Goal: Information Seeking & Learning: Learn about a topic

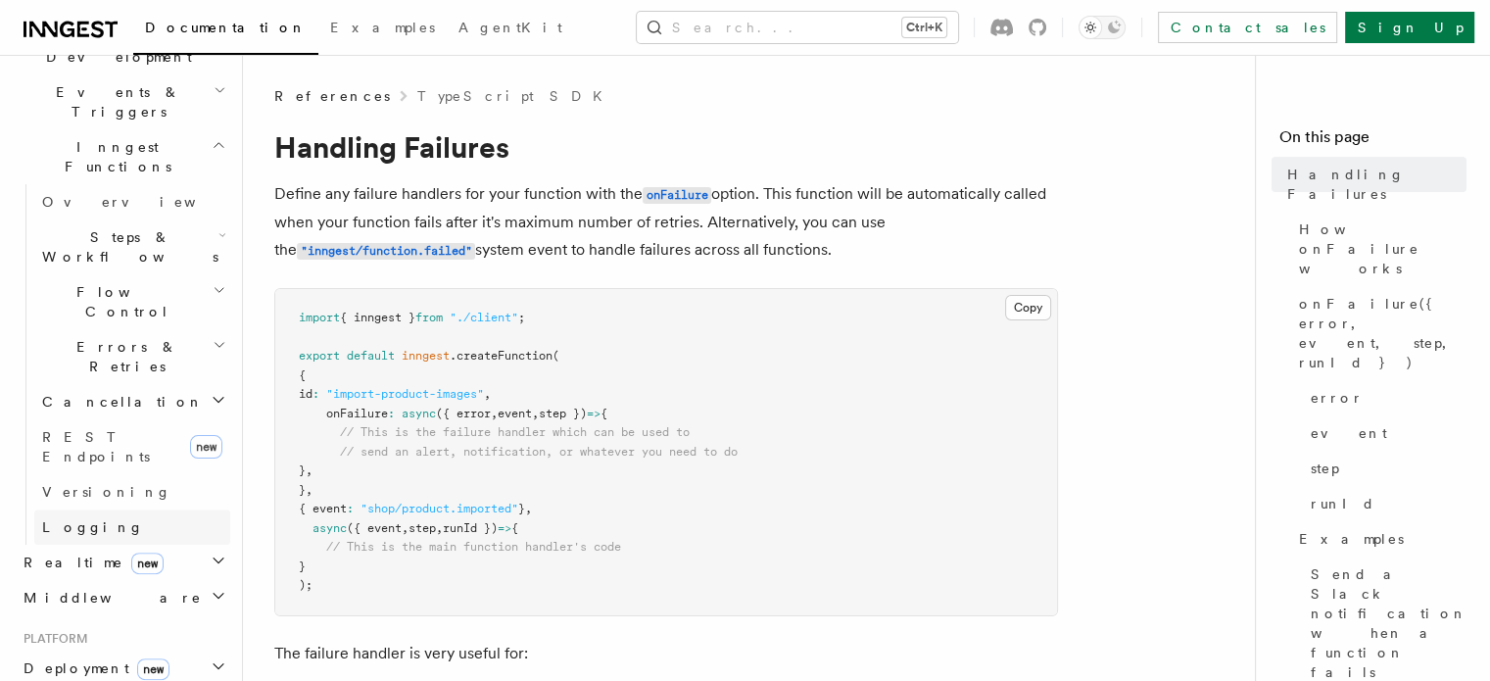
scroll to position [490, 0]
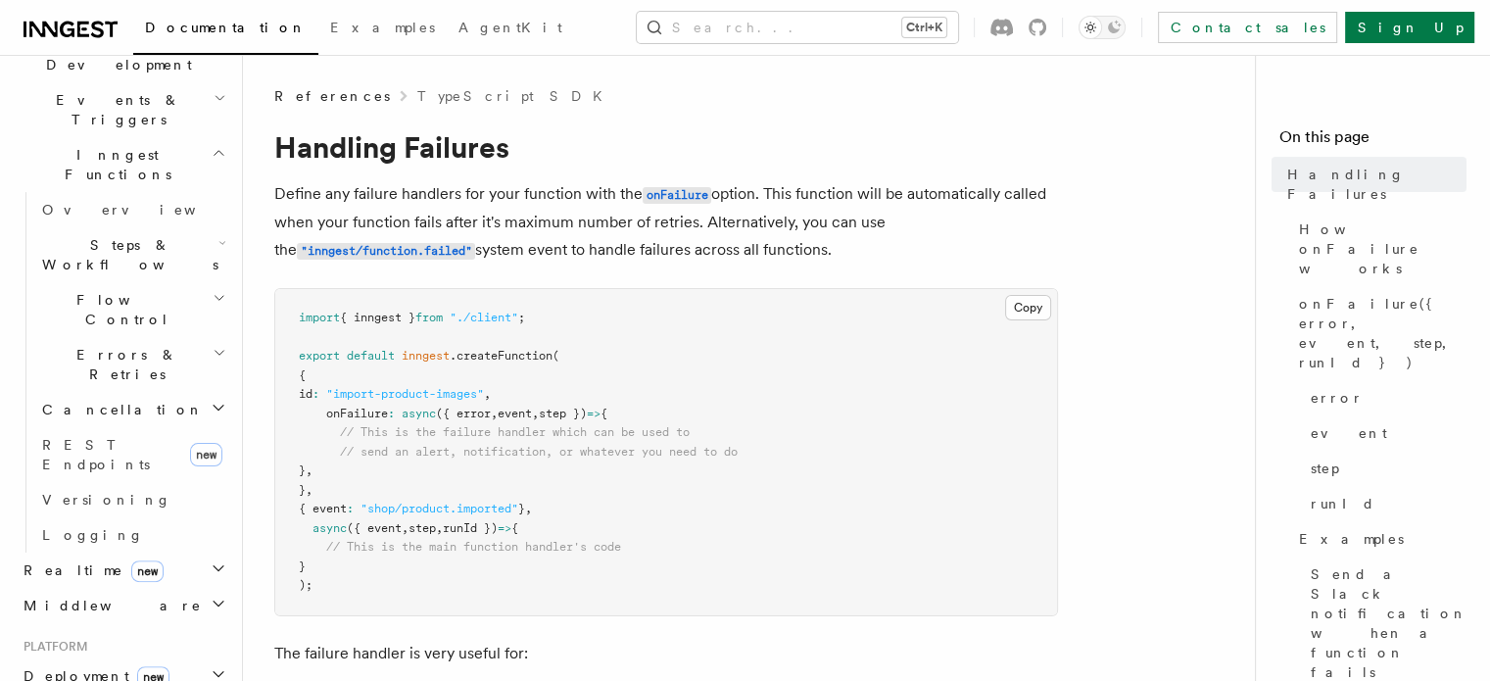
click at [212, 553] on h2 "Realtime new" at bounding box center [123, 570] width 215 height 35
click at [98, 598] on span "Overview" at bounding box center [143, 606] width 202 height 16
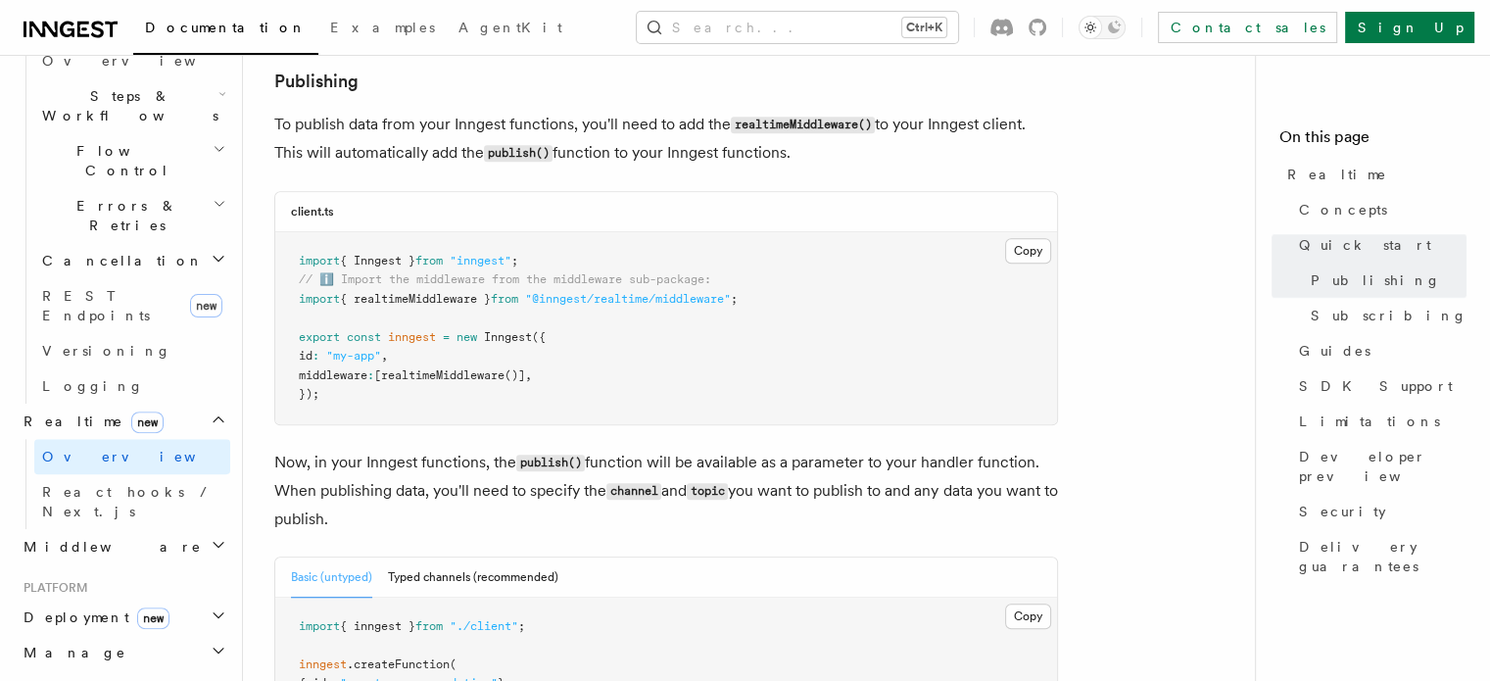
scroll to position [1305, 0]
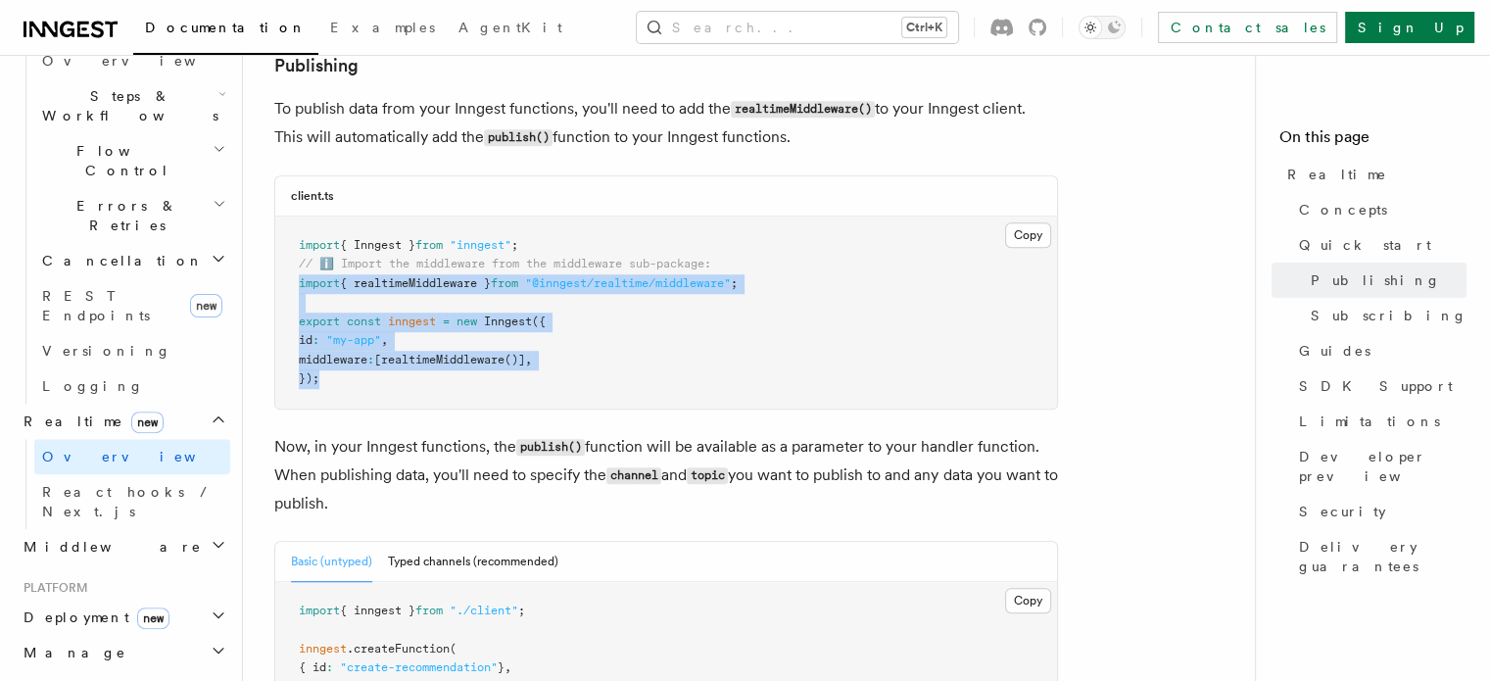
drag, startPoint x: 353, startPoint y: 379, endPoint x: 300, endPoint y: 281, distance: 111.3
click at [300, 281] on pre "import { Inngest } from "inngest" ; // ℹ️ Import the middleware from the middle…" at bounding box center [666, 313] width 782 height 192
click at [401, 281] on span "{ realtimeMiddleware }" at bounding box center [415, 283] width 151 height 14
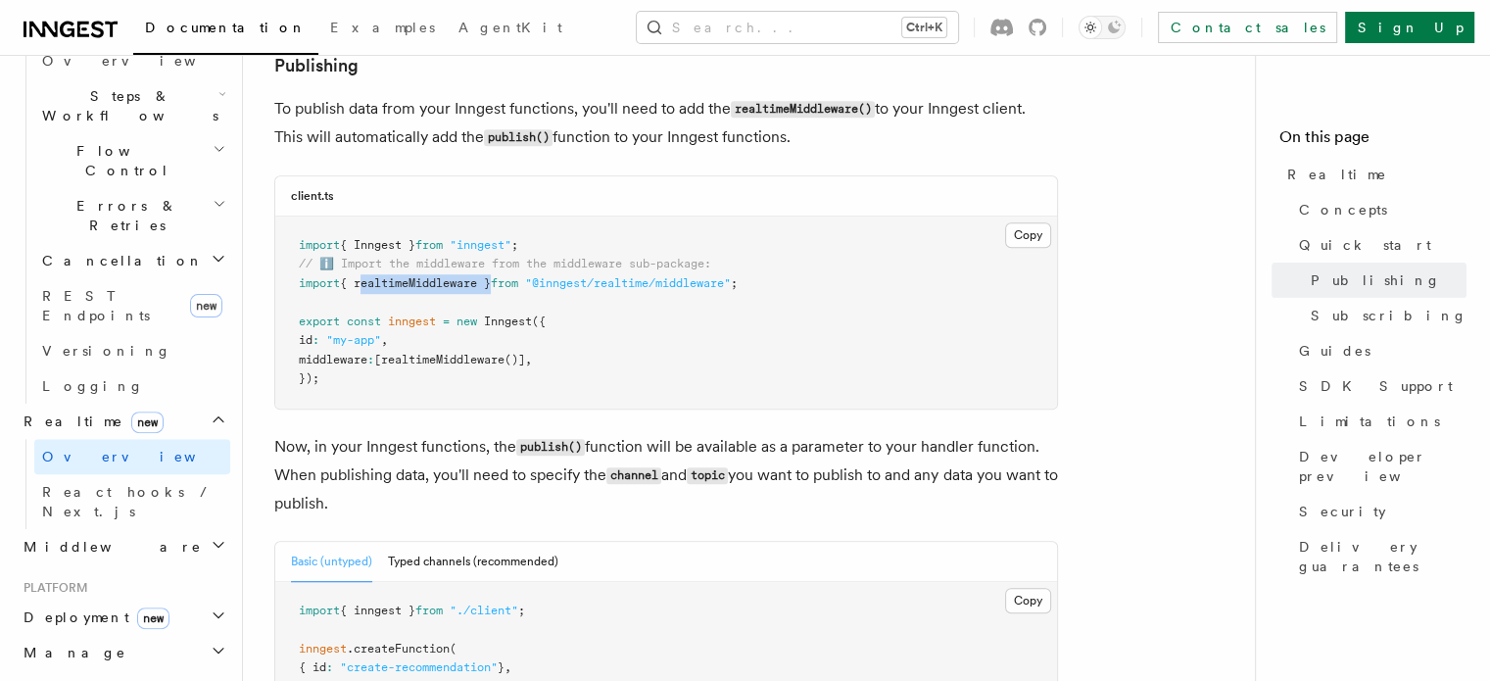
click at [401, 281] on span "{ realtimeMiddleware }" at bounding box center [415, 283] width 151 height 14
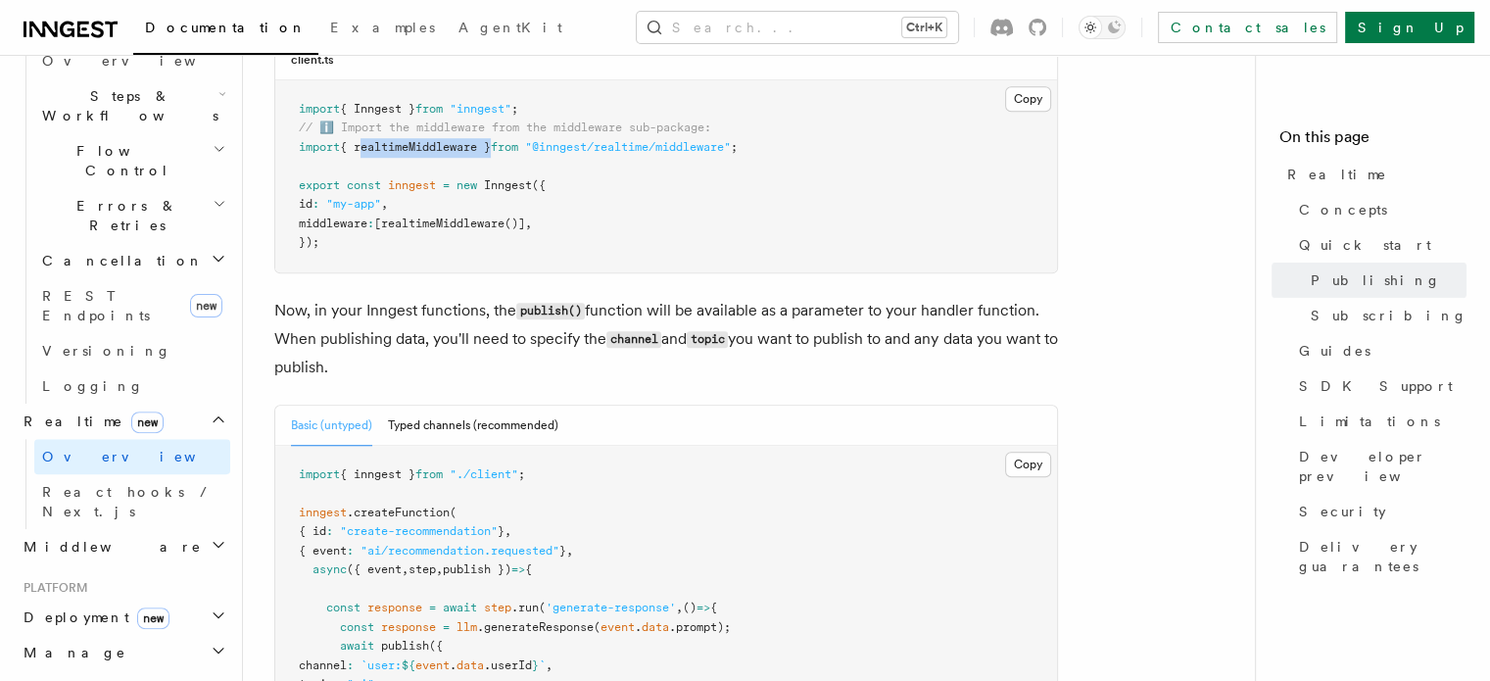
scroll to position [1442, 0]
click at [472, 217] on pre "import { Inngest } from "inngest" ; // ℹ️ Import the middleware from the middle…" at bounding box center [666, 175] width 782 height 192
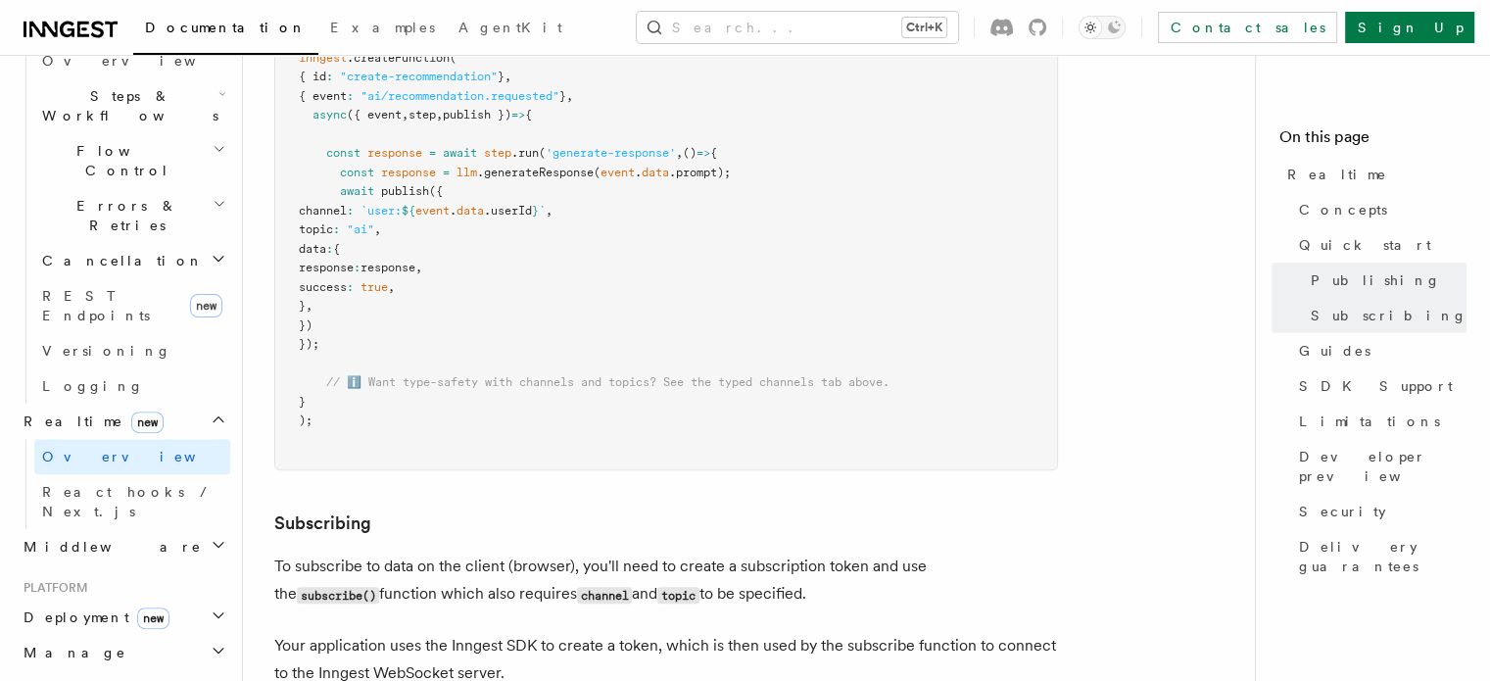
scroll to position [1897, 0]
drag, startPoint x: 341, startPoint y: 356, endPoint x: 319, endPoint y: 171, distance: 185.5
click at [319, 171] on pre "import { inngest } from "./client" ; inngest .createFunction ( { id : "create-r…" at bounding box center [666, 229] width 782 height 479
click at [432, 331] on pre "import { inngest } from "./client" ; inngest .createFunction ( { id : "create-r…" at bounding box center [666, 229] width 782 height 479
click at [94, 484] on span "React hooks / Next.js" at bounding box center [128, 501] width 173 height 35
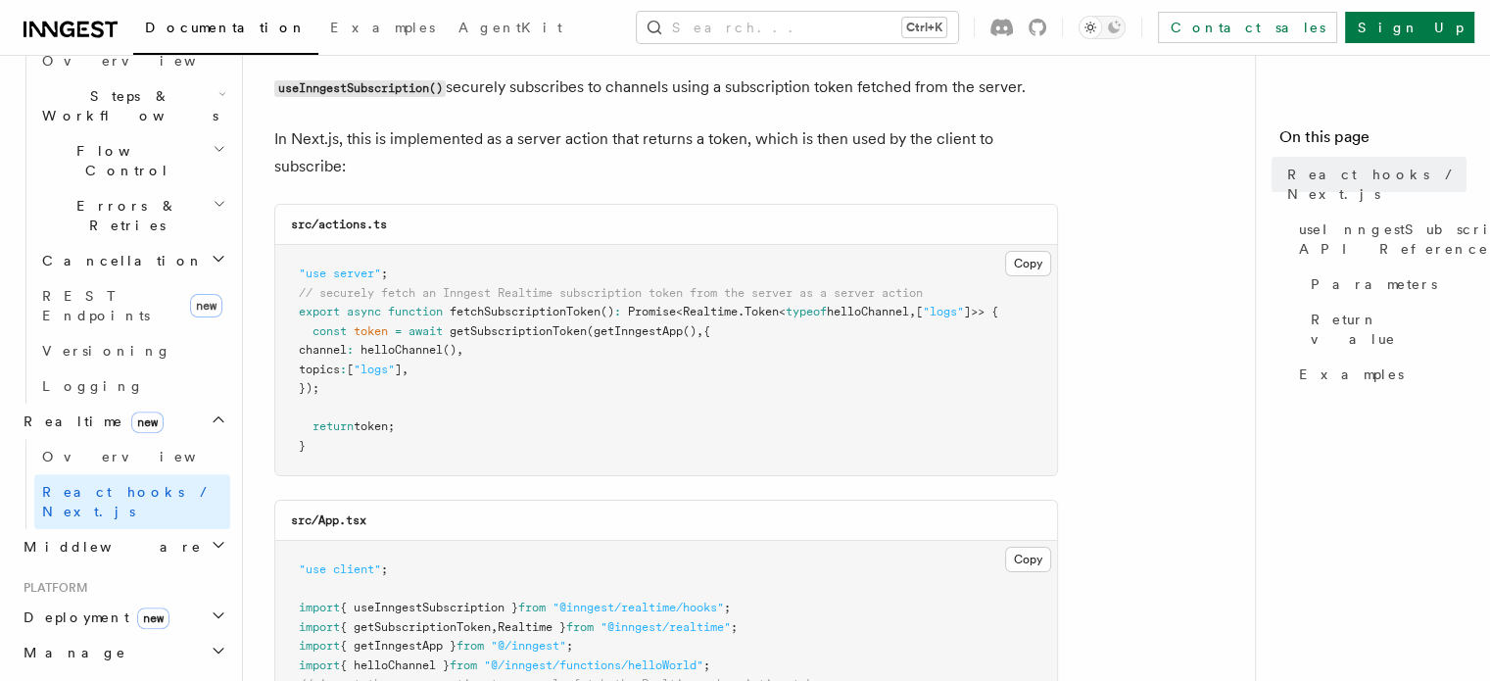
scroll to position [187, 0]
click at [576, 313] on span "fetchSubscriptionToken" at bounding box center [525, 311] width 151 height 14
click at [546, 332] on span "getSubscriptionToken" at bounding box center [518, 330] width 137 height 14
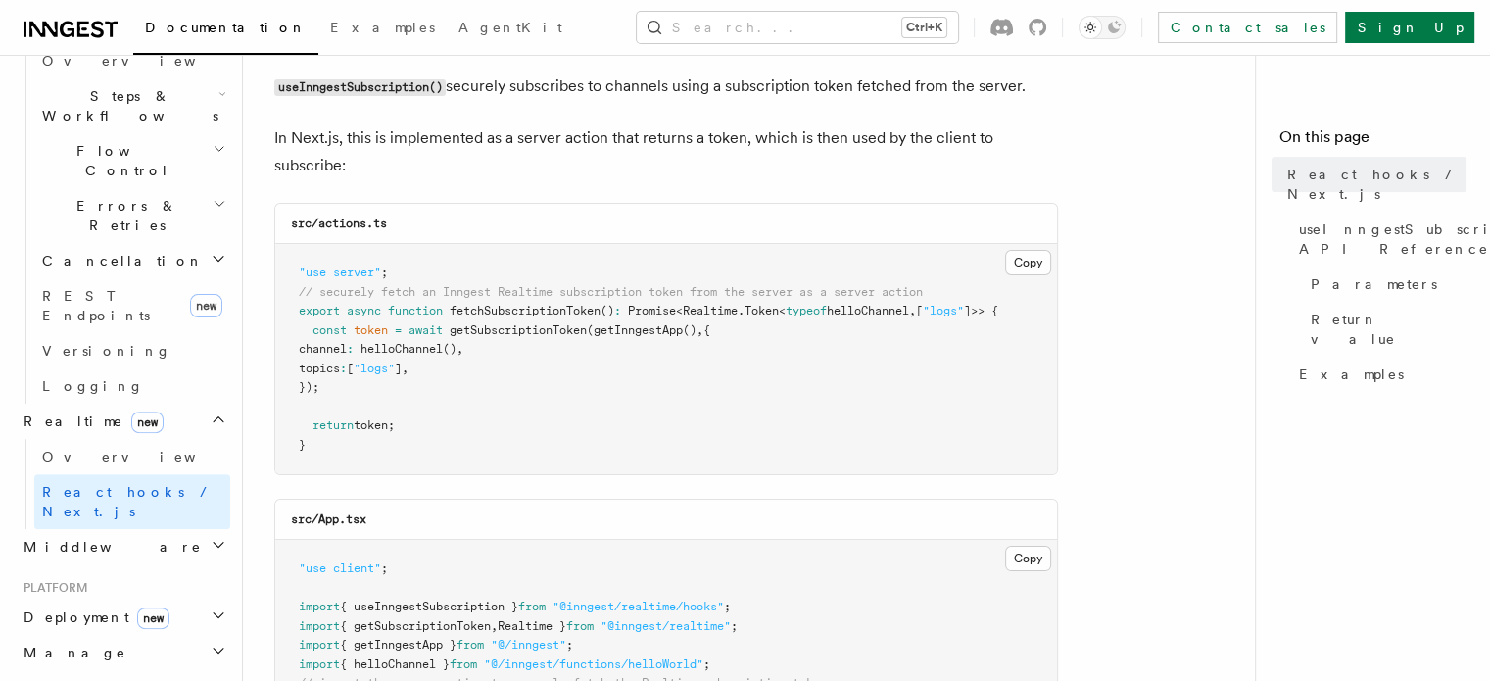
click at [658, 329] on span "getInngestApp" at bounding box center [638, 330] width 89 height 14
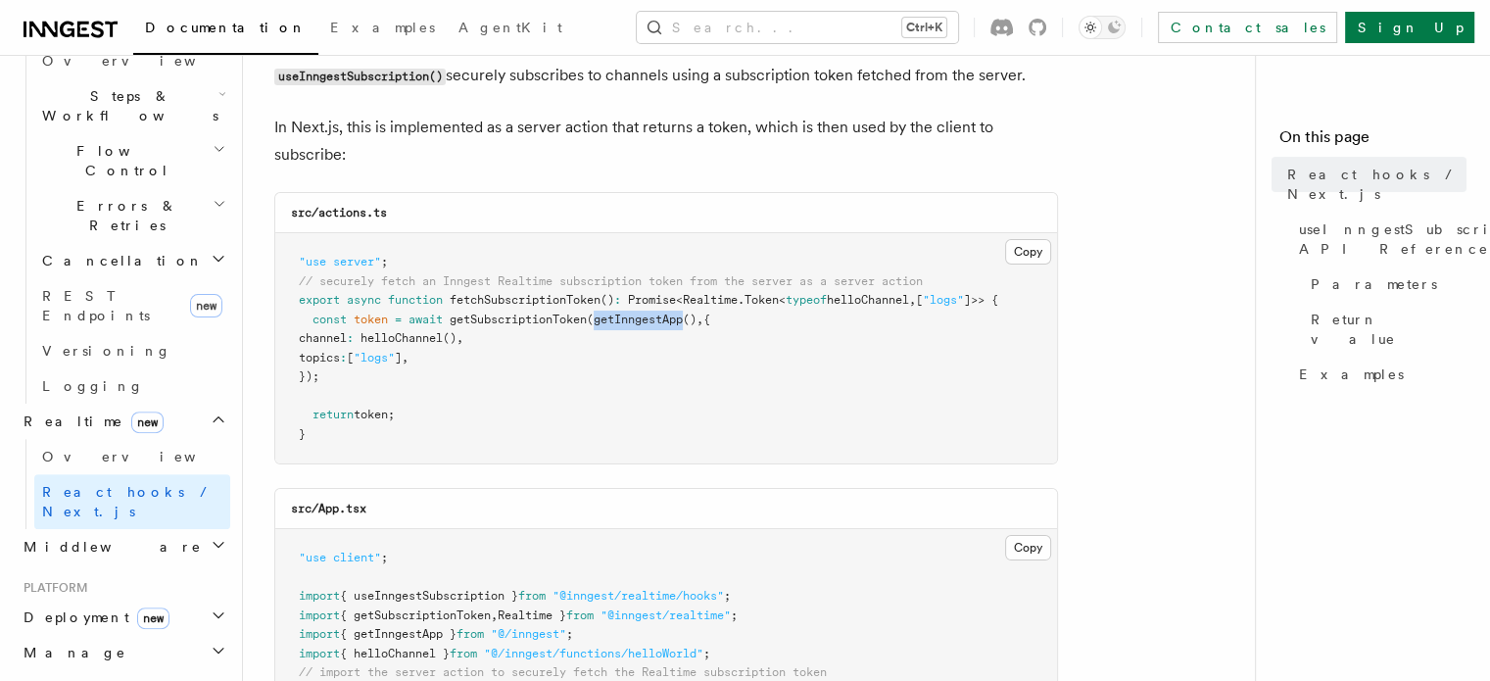
scroll to position [196, 0]
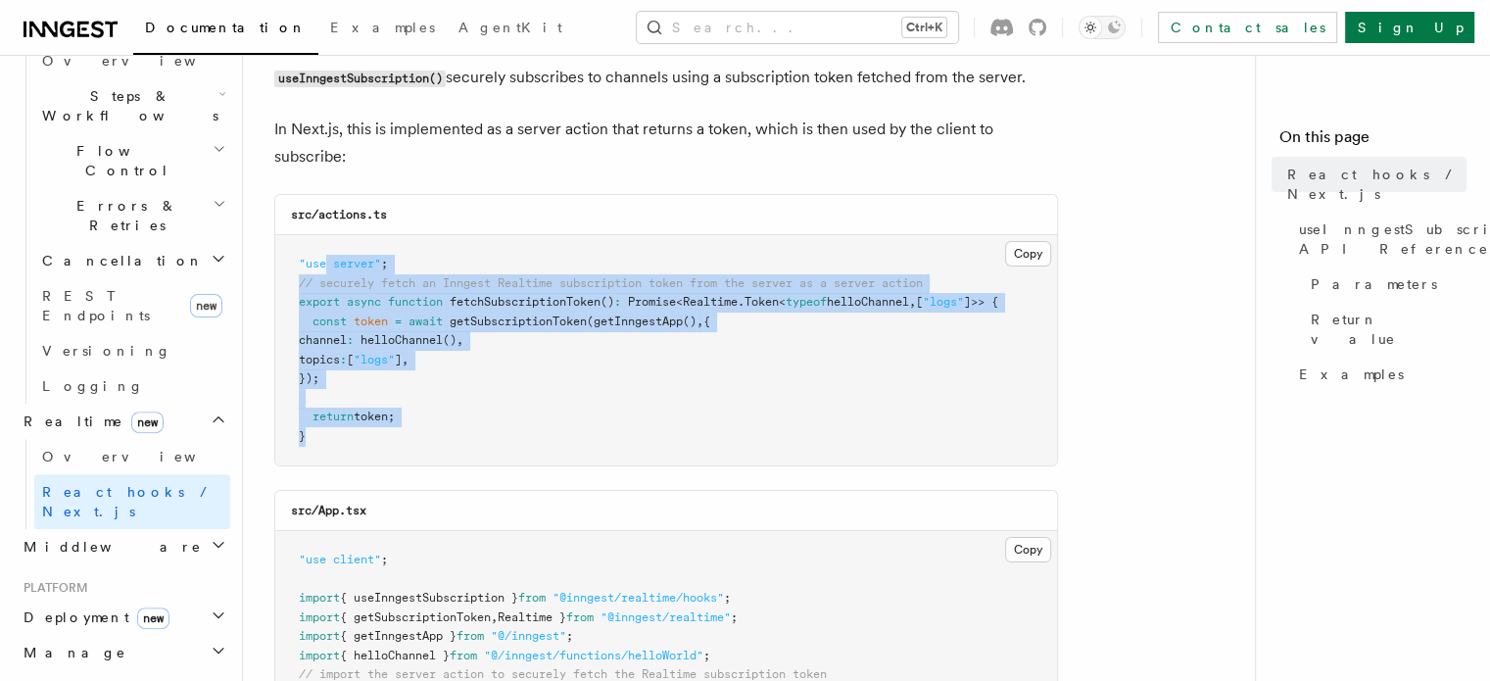
drag, startPoint x: 325, startPoint y: 431, endPoint x: 327, endPoint y: 266, distance: 164.6
click at [327, 266] on pre ""use server" ; // securely fetch an Inngest Realtime subscription token from th…" at bounding box center [666, 350] width 782 height 230
click at [413, 379] on pre ""use server" ; // securely fetch an Inngest Realtime subscription token from th…" at bounding box center [666, 350] width 782 height 230
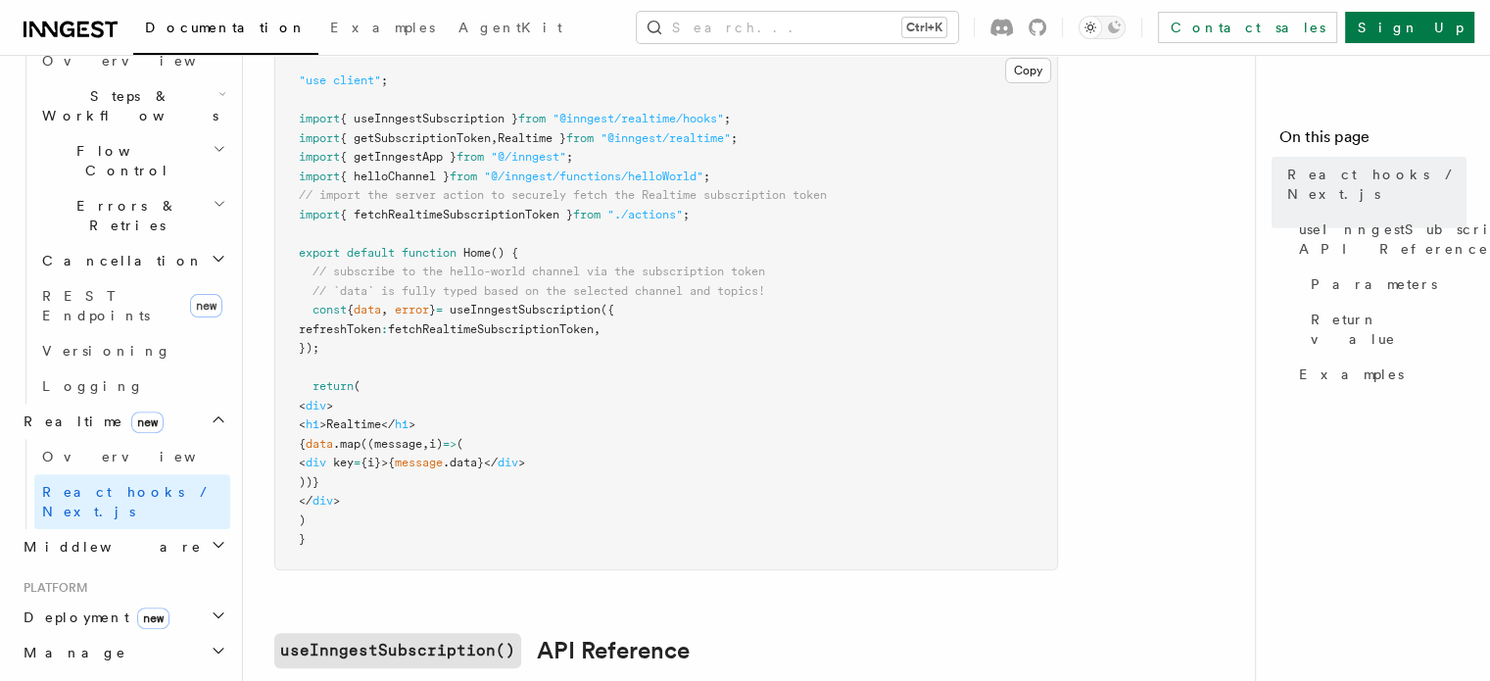
scroll to position [643, 0]
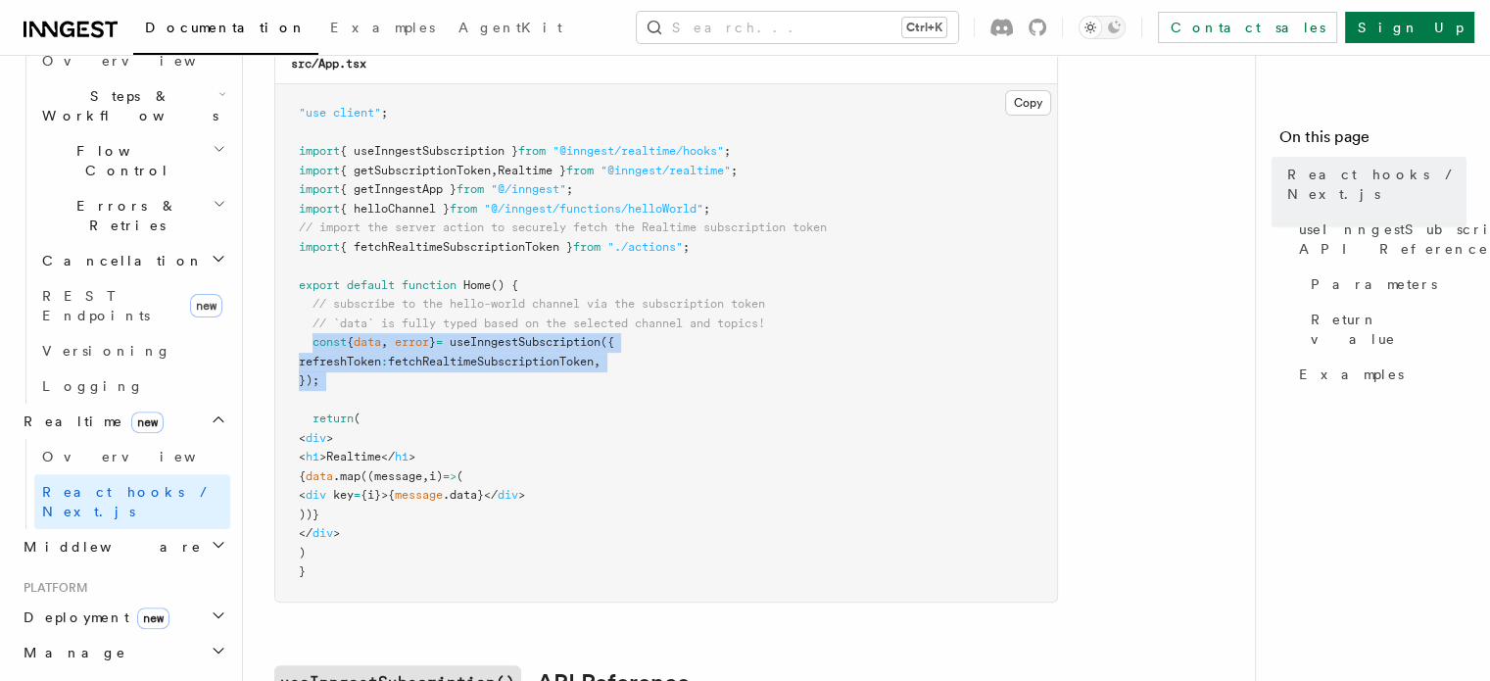
drag, startPoint x: 314, startPoint y: 346, endPoint x: 363, endPoint y: 406, distance: 77.3
click at [363, 406] on pre ""use client" ; import { useInngestSubscription } from "@inngest/realtime/hooks"…" at bounding box center [666, 342] width 782 height 517
click at [384, 335] on pre ""use client" ; import { useInngestSubscription } from "@inngest/realtime/hooks"…" at bounding box center [666, 342] width 782 height 517
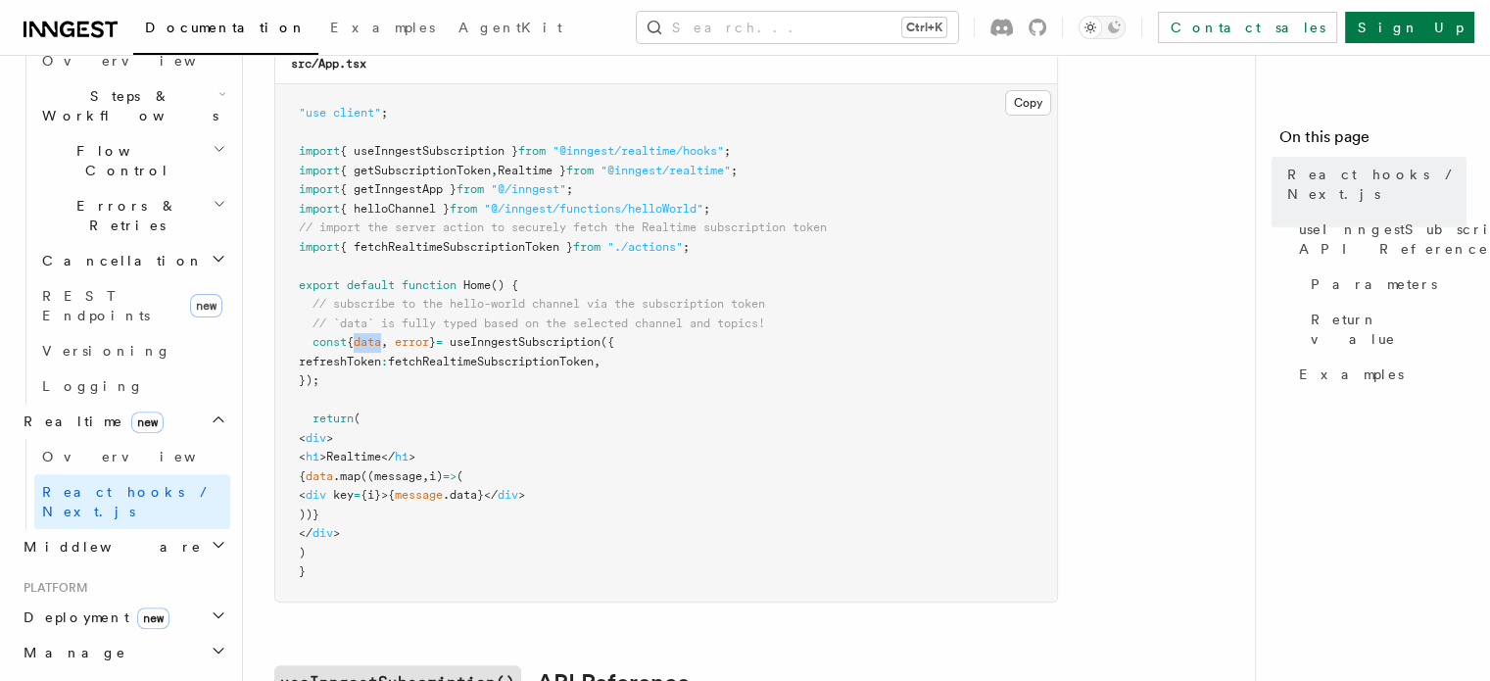
click at [384, 335] on pre ""use client" ; import { useInngestSubscription } from "@inngest/realtime/hooks"…" at bounding box center [666, 342] width 782 height 517
click at [412, 347] on span "error" at bounding box center [412, 342] width 34 height 14
click at [429, 363] on span "fetchRealtimeSubscriptionToken" at bounding box center [491, 362] width 206 height 14
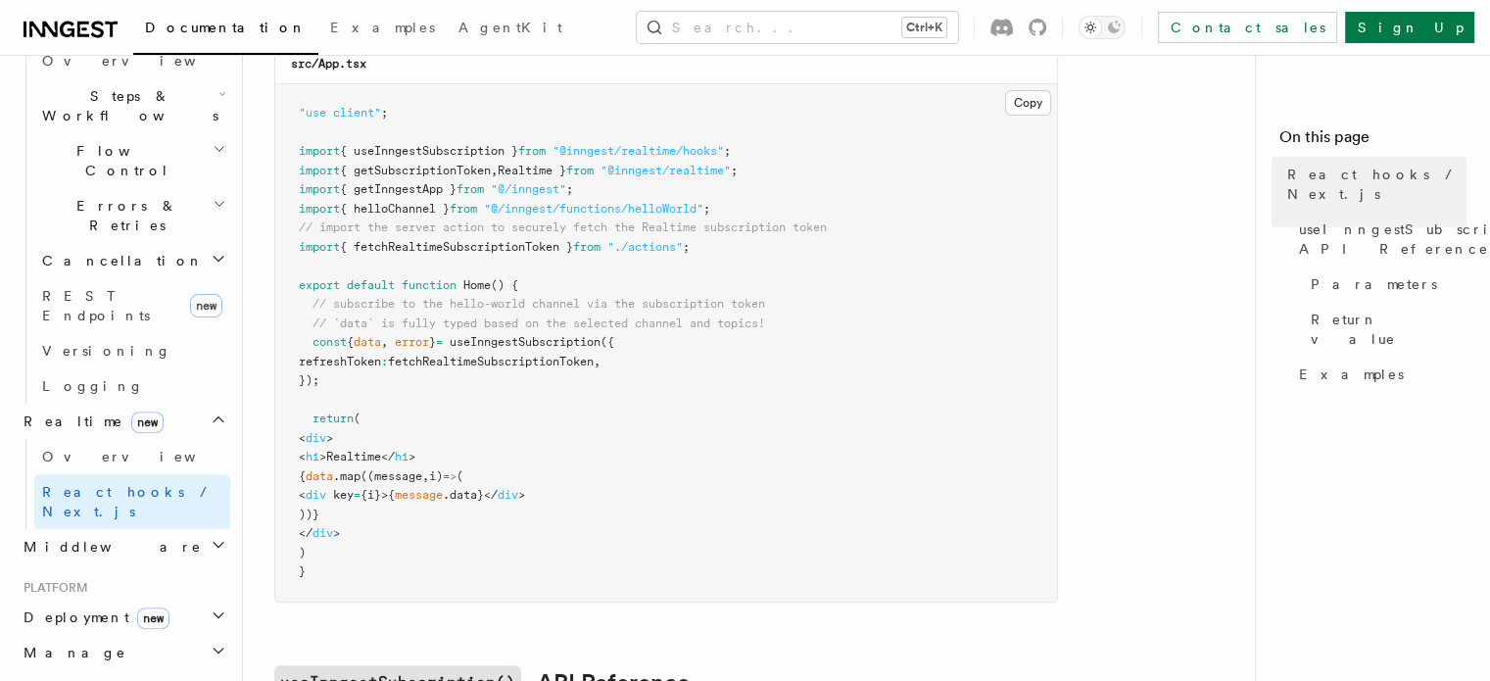
click at [376, 461] on span ">Realtime</" at bounding box center [356, 457] width 75 height 14
click at [381, 594] on pre ""use client" ; import { useInngestSubscription } from "@inngest/realtime/hooks"…" at bounding box center [666, 342] width 782 height 517
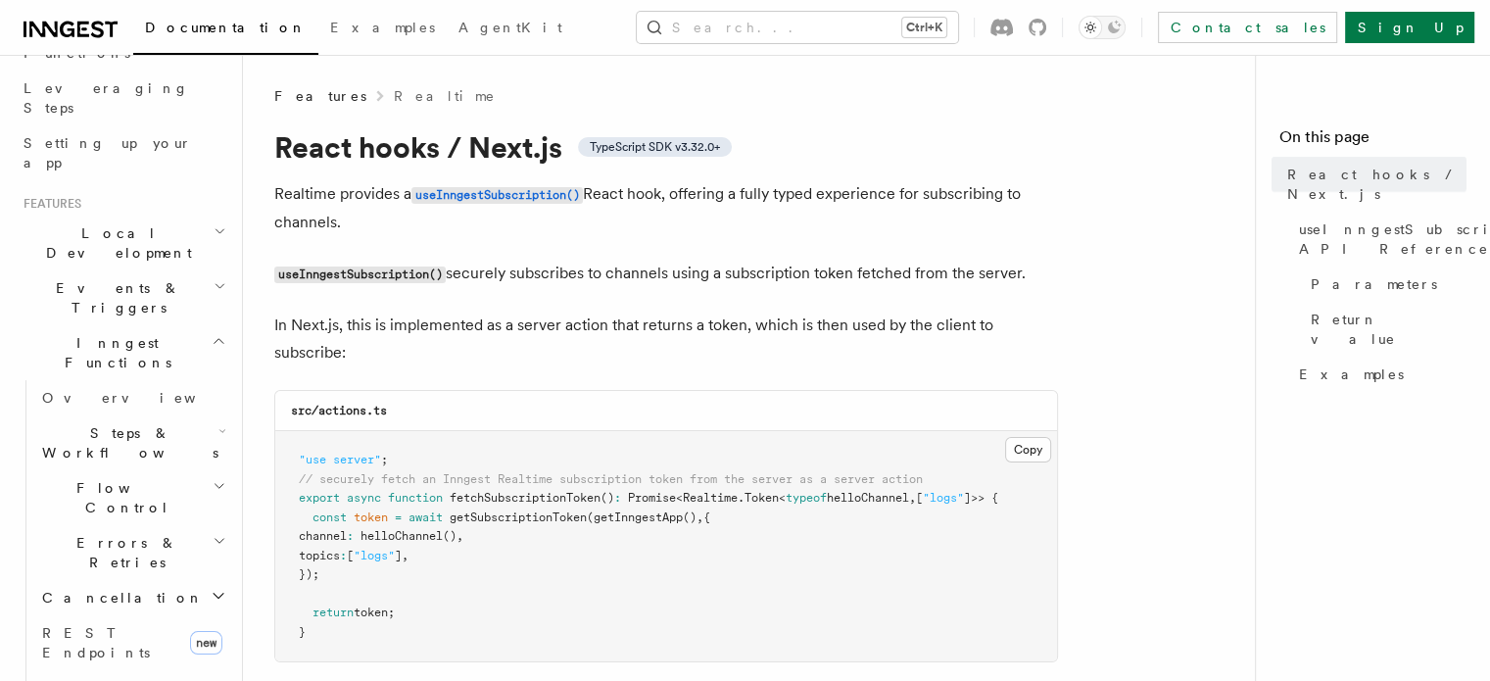
scroll to position [302, 0]
click at [214, 278] on icon "button" at bounding box center [220, 286] width 13 height 16
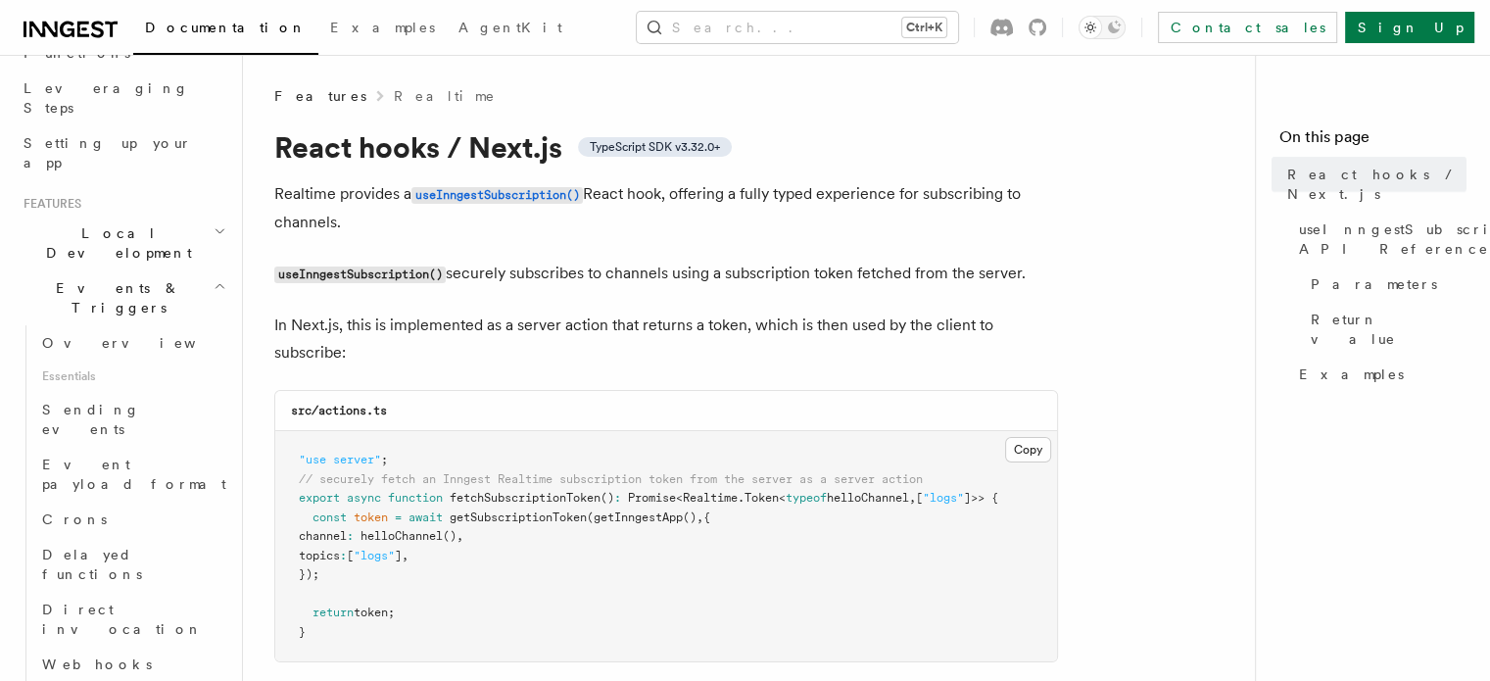
click at [214, 278] on icon "button" at bounding box center [220, 286] width 13 height 16
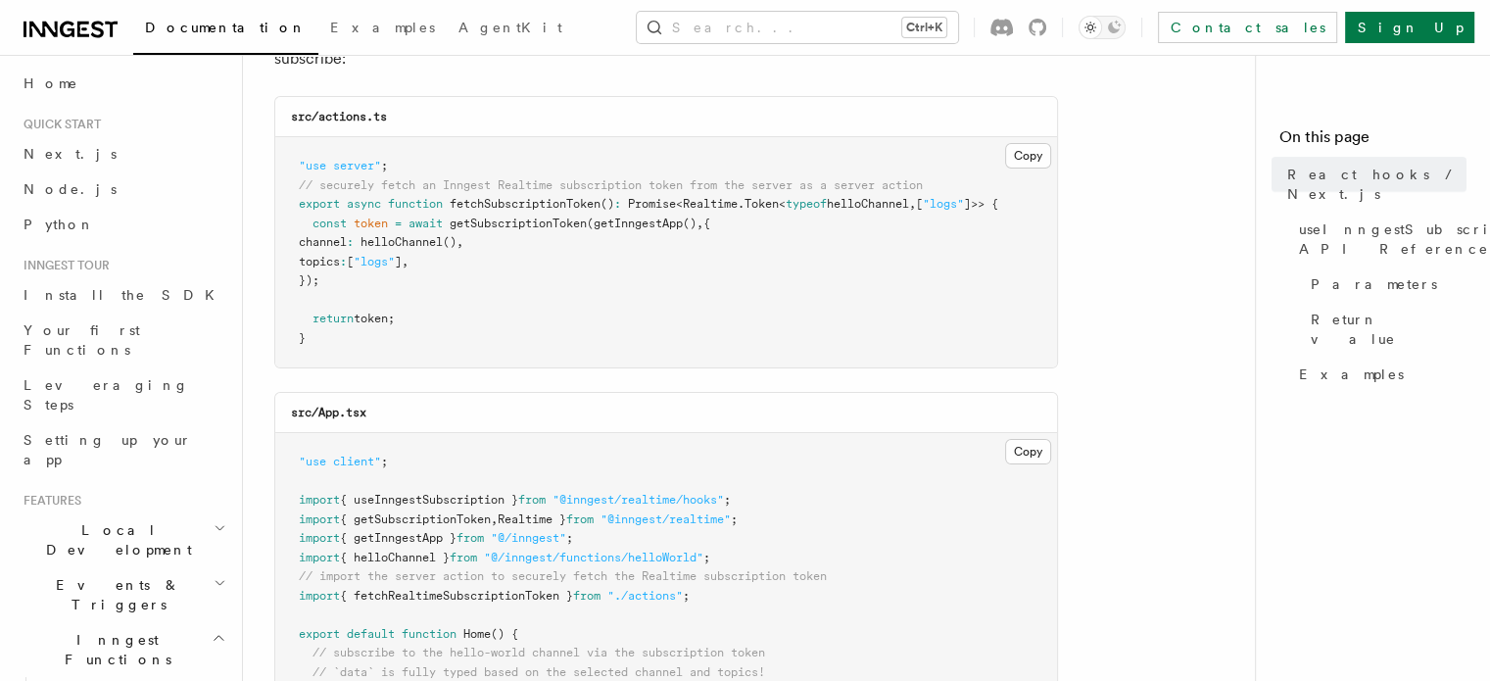
scroll to position [0, 0]
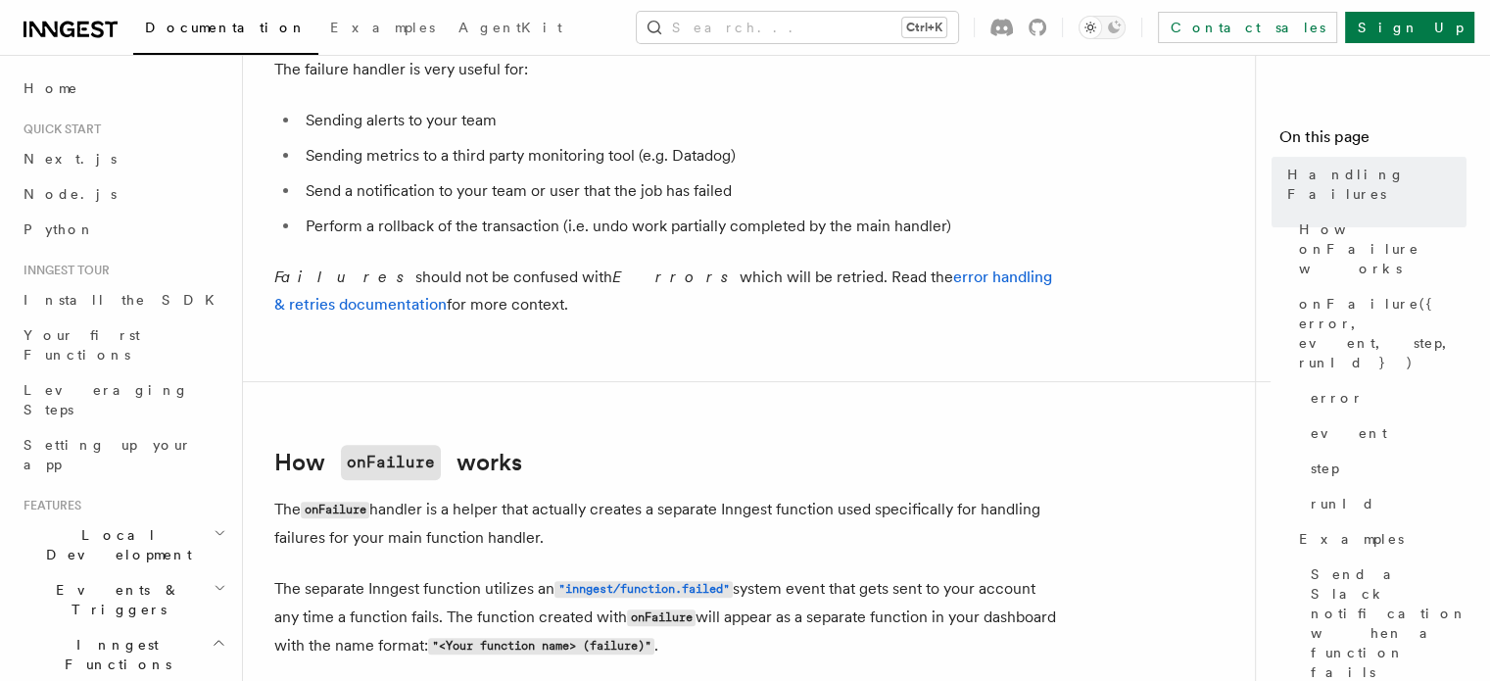
scroll to position [588, 0]
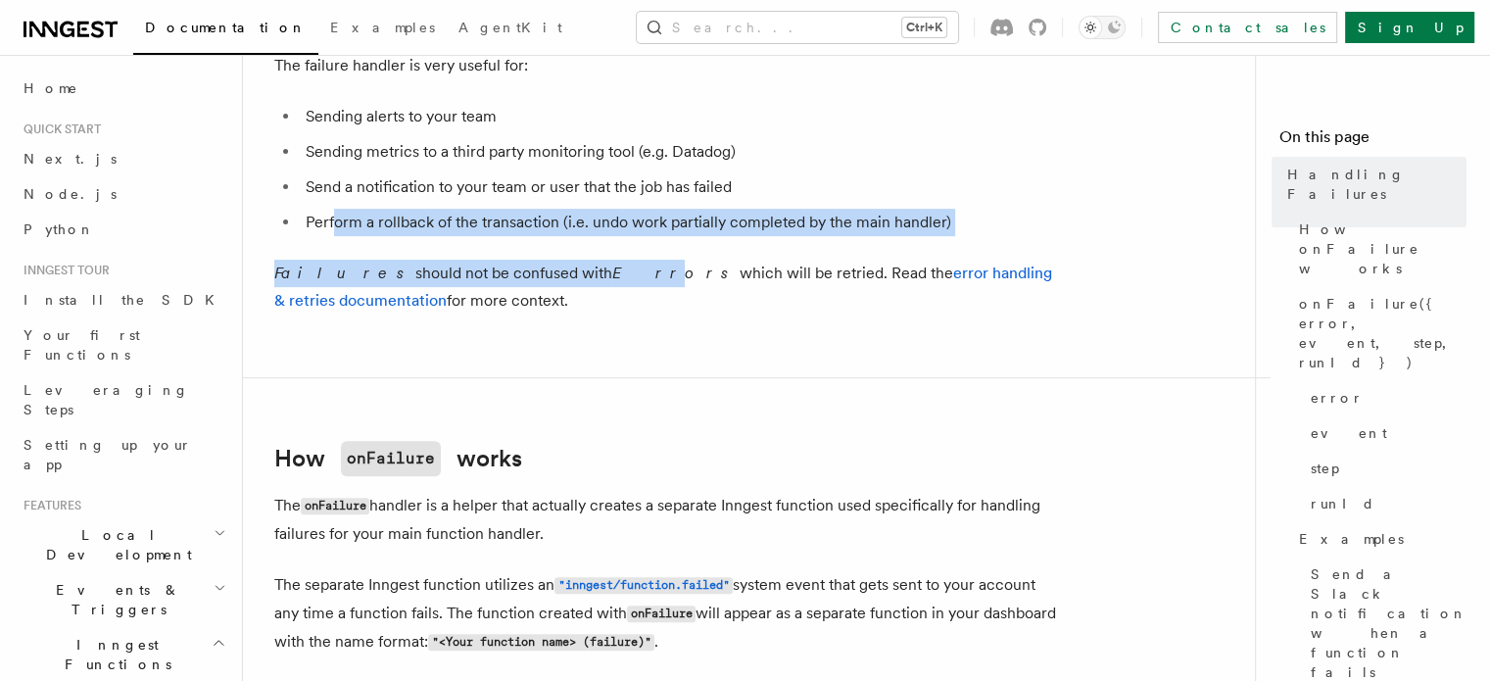
drag, startPoint x: 334, startPoint y: 215, endPoint x: 550, endPoint y: 256, distance: 219.4
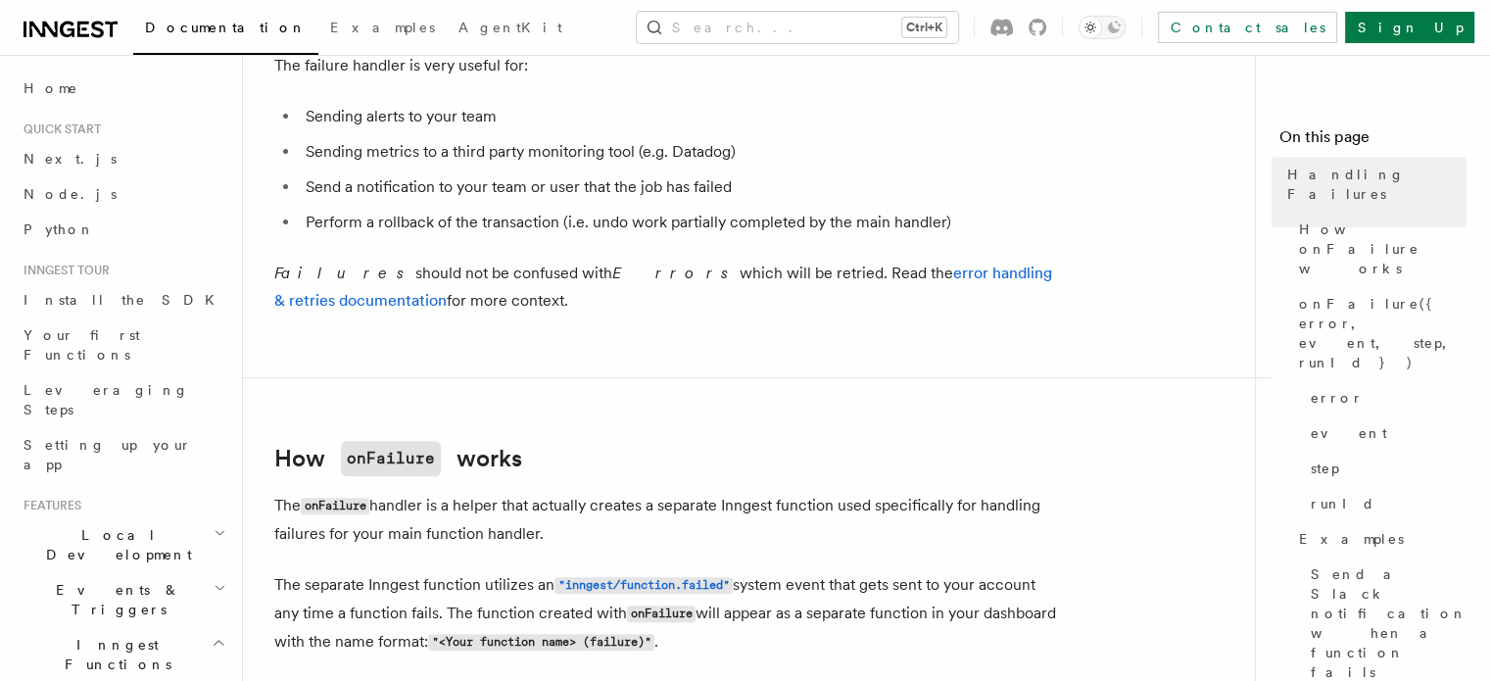
click at [603, 310] on p "Failures should not be confused with Errors which will be retried. Read the err…" at bounding box center [666, 287] width 784 height 55
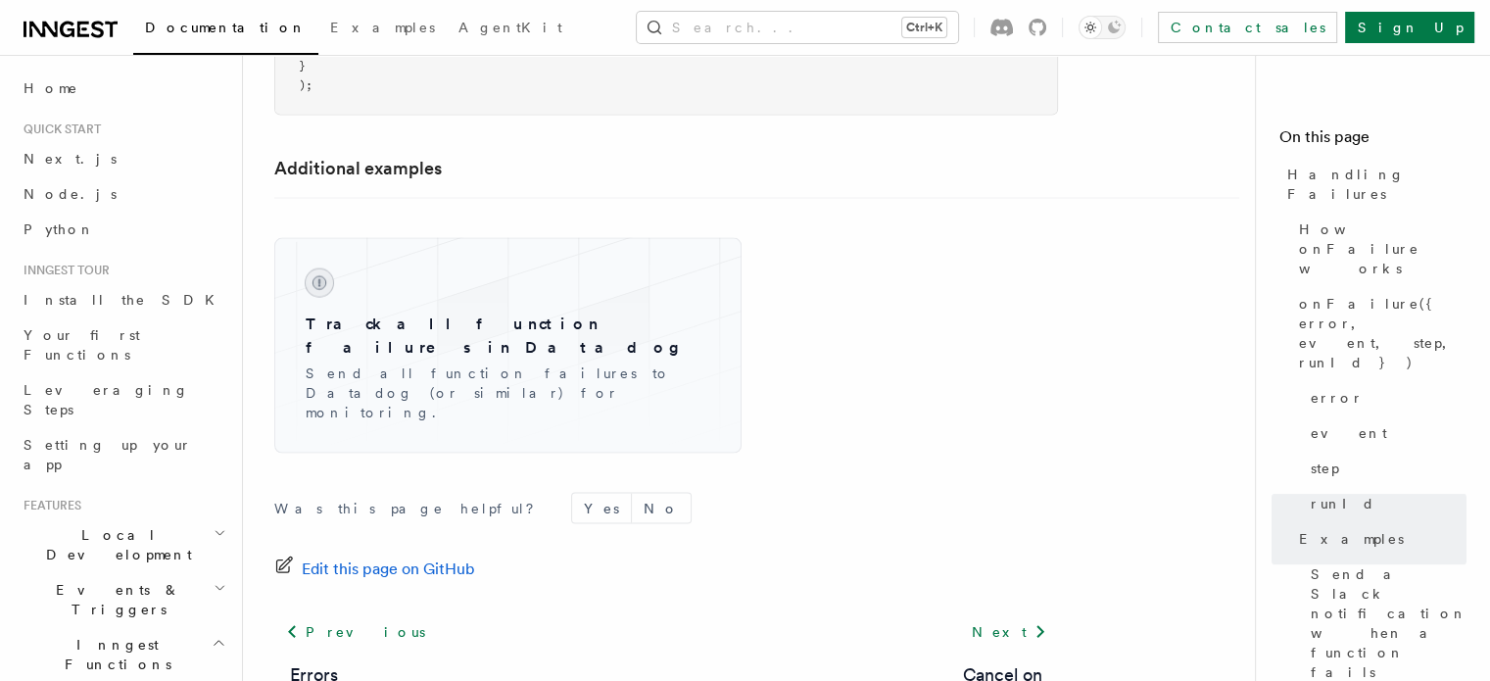
scroll to position [4121, 0]
